Goal: Task Accomplishment & Management: Complete application form

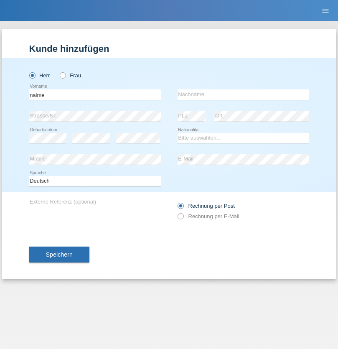
type input "naime"
click at [244, 95] on input "text" at bounding box center [244, 95] width 132 height 10
type input "llugiqi"
select select "CH"
radio input "true"
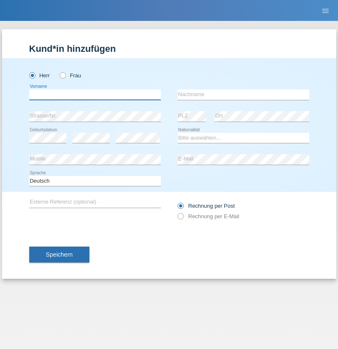
click at [95, 95] on input "text" at bounding box center [95, 95] width 132 height 10
type input "Shaban"
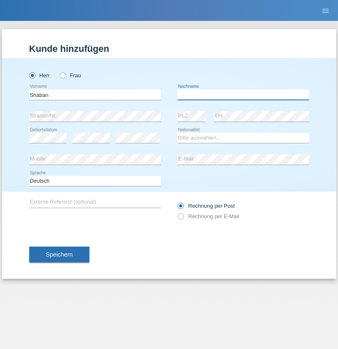
click at [244, 95] on input "text" at bounding box center [244, 95] width 132 height 10
type input "llugiqi"
select select "CH"
radio input "true"
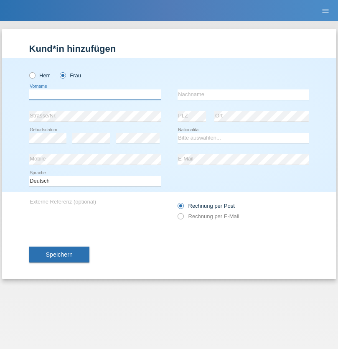
click at [95, 95] on input "text" at bounding box center [95, 95] width 132 height 10
type input "Hatman"
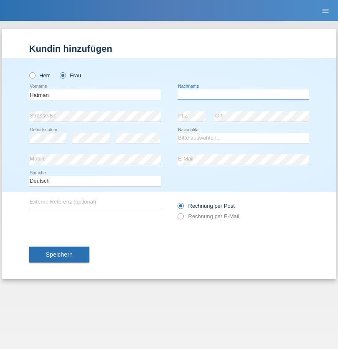
click at [244, 95] on input "text" at bounding box center [244, 95] width 132 height 10
type input "Krasniqi"
select select "CH"
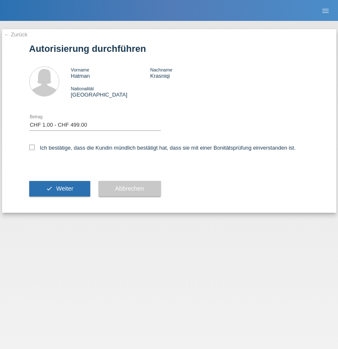
select select "1"
checkbox input "true"
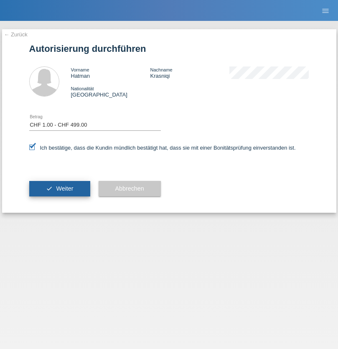
click at [59, 189] on span "Weiter" at bounding box center [64, 188] width 17 height 7
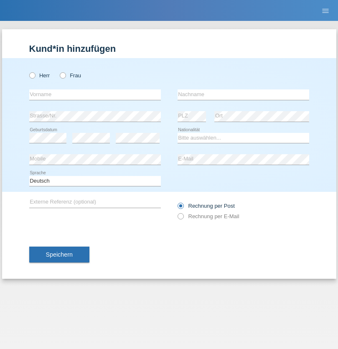
radio input "true"
click at [95, 95] on input "text" at bounding box center [95, 95] width 132 height 10
type input "Champing"
click at [244, 95] on input "text" at bounding box center [244, 95] width 132 height 10
type input "Malonga"
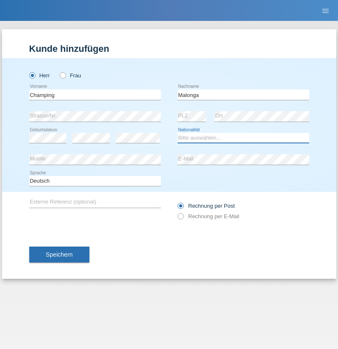
select select "CH"
radio input "true"
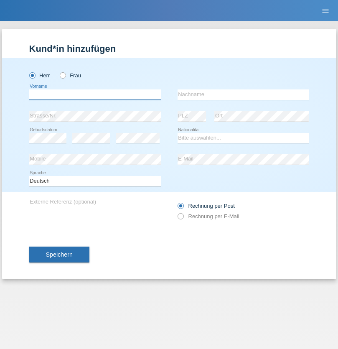
click at [95, 95] on input "text" at bounding box center [95, 95] width 132 height 10
type input "Djordjevic"
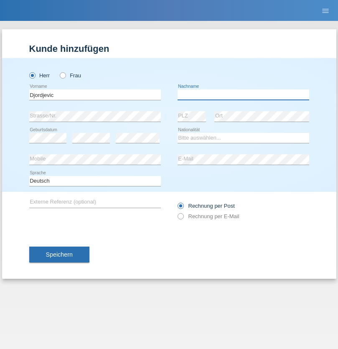
click at [244, 95] on input "text" at bounding box center [244, 95] width 132 height 10
type input "Radosav"
select select "RS"
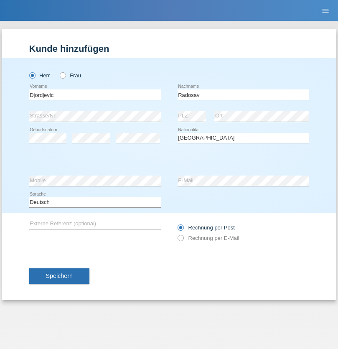
select select "C"
select select "10"
select select "03"
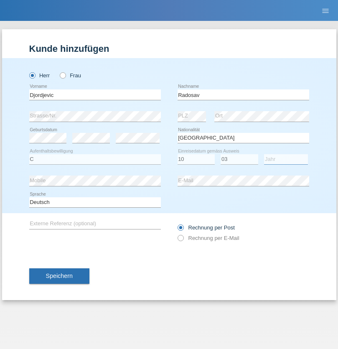
select select "1989"
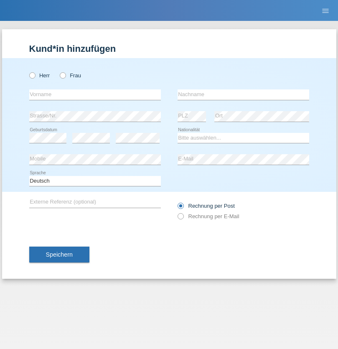
radio input "true"
click at [95, 95] on input "text" at bounding box center [95, 95] width 132 height 10
type input "Silvia"
click at [244, 95] on input "text" at bounding box center [244, 95] width 132 height 10
type input "Patera"
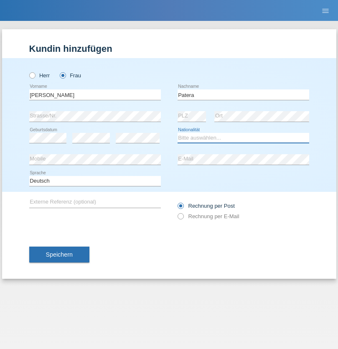
select select "CH"
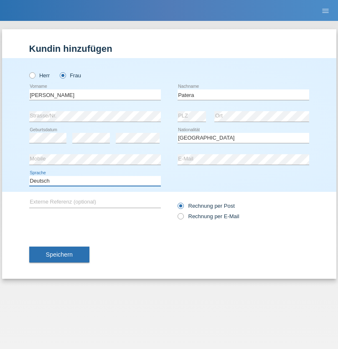
select select "en"
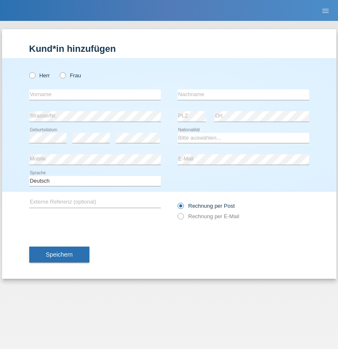
radio input "true"
click at [95, 95] on input "text" at bounding box center [95, 95] width 132 height 10
type input "[PERSON_NAME]"
click at [244, 95] on input "text" at bounding box center [244, 95] width 132 height 10
type input "Sakhi"
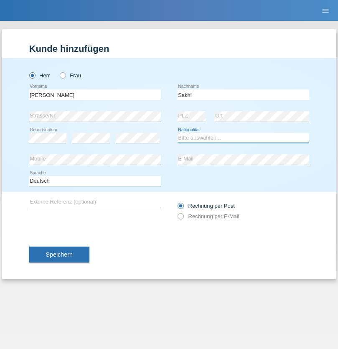
select select "IT"
select select "C"
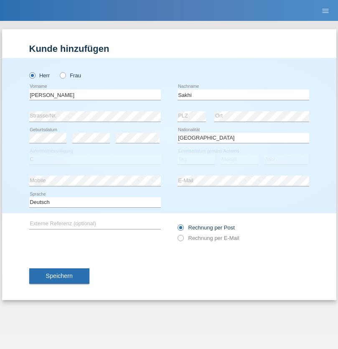
select select "24"
select select "10"
select select "2021"
